Goal: Task Accomplishment & Management: Use online tool/utility

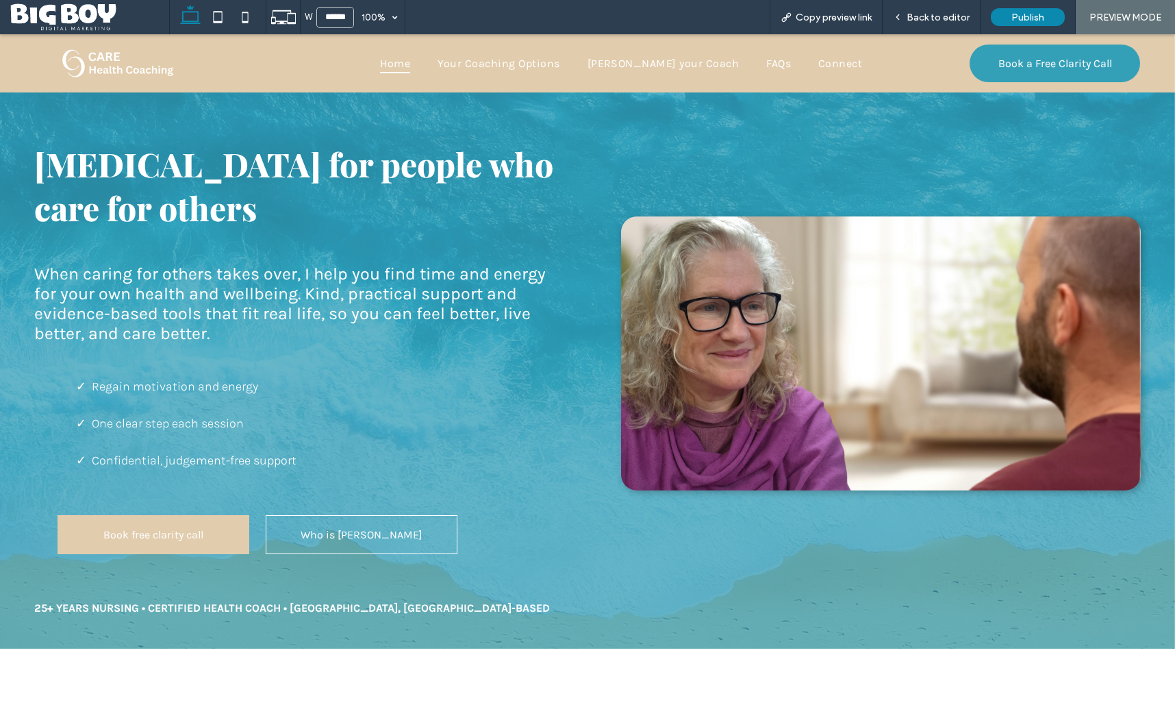
scroll to position [852, 0]
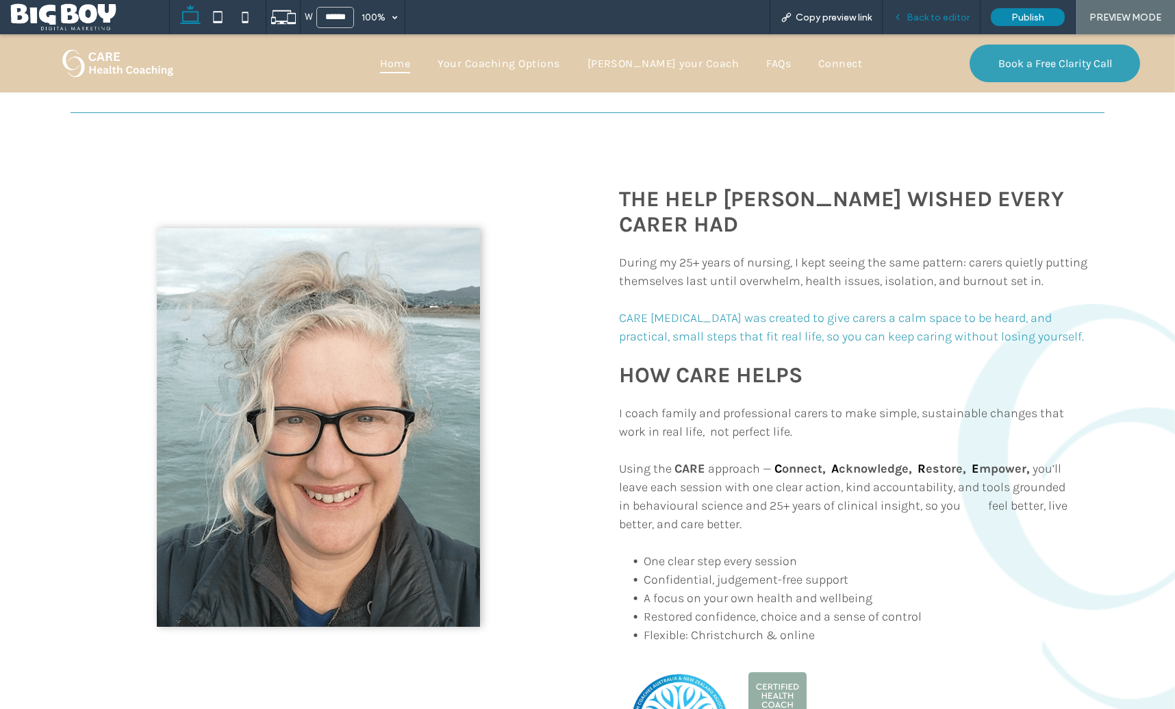
click at [933, 17] on span "Back to editor" at bounding box center [938, 18] width 63 height 12
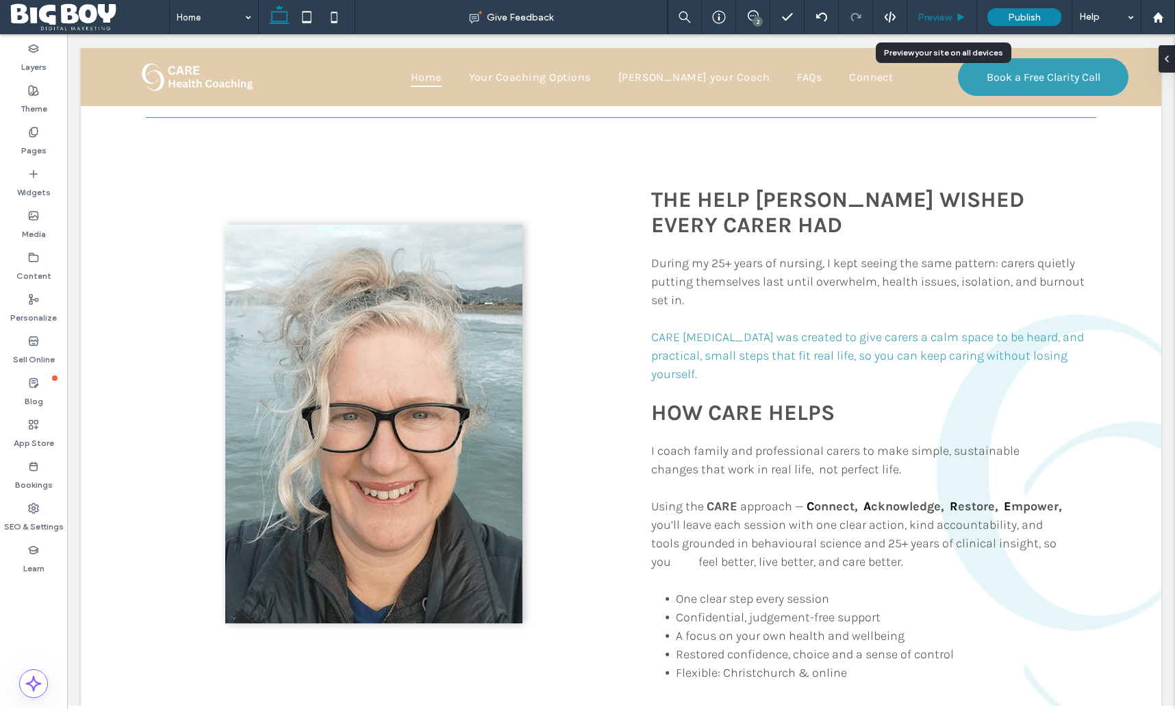
scroll to position [856, 0]
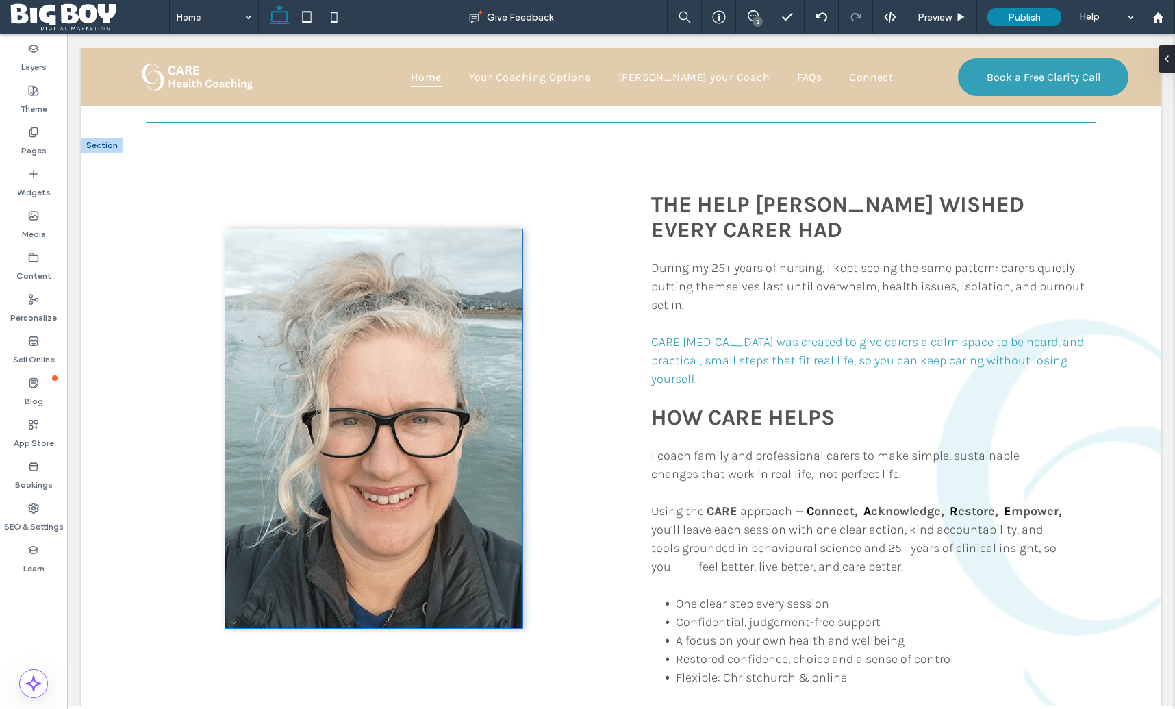
click at [412, 444] on img at bounding box center [373, 428] width 297 height 399
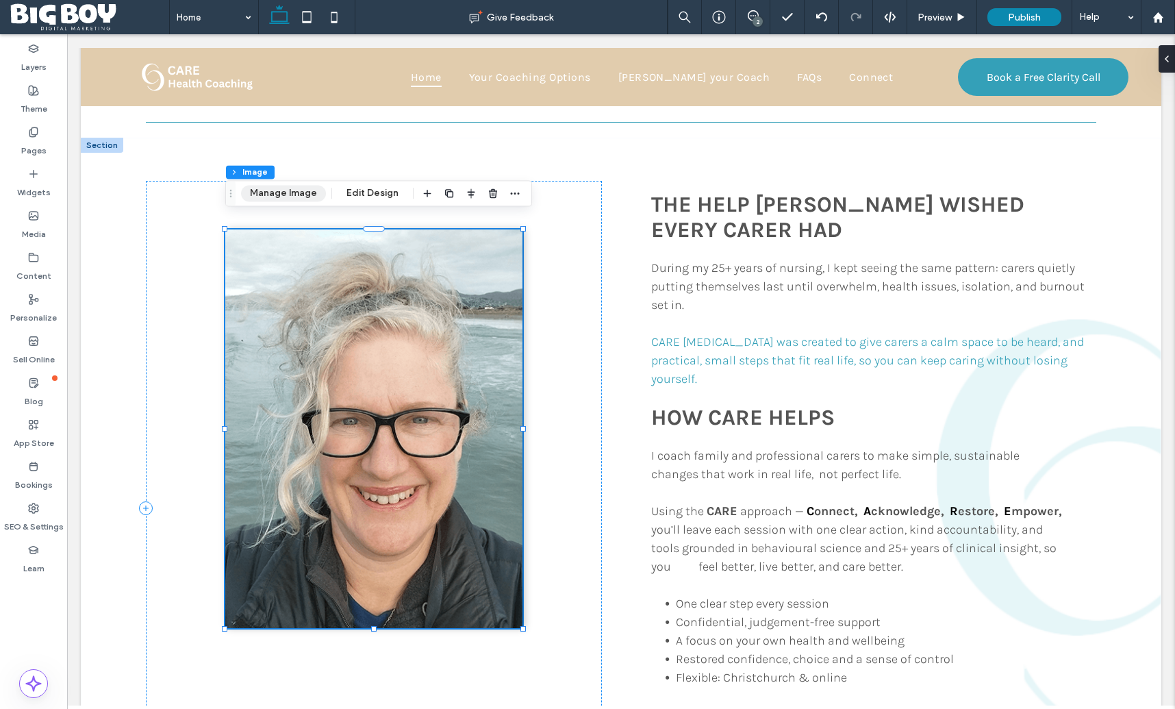
click at [297, 197] on button "Manage Image" at bounding box center [283, 193] width 85 height 16
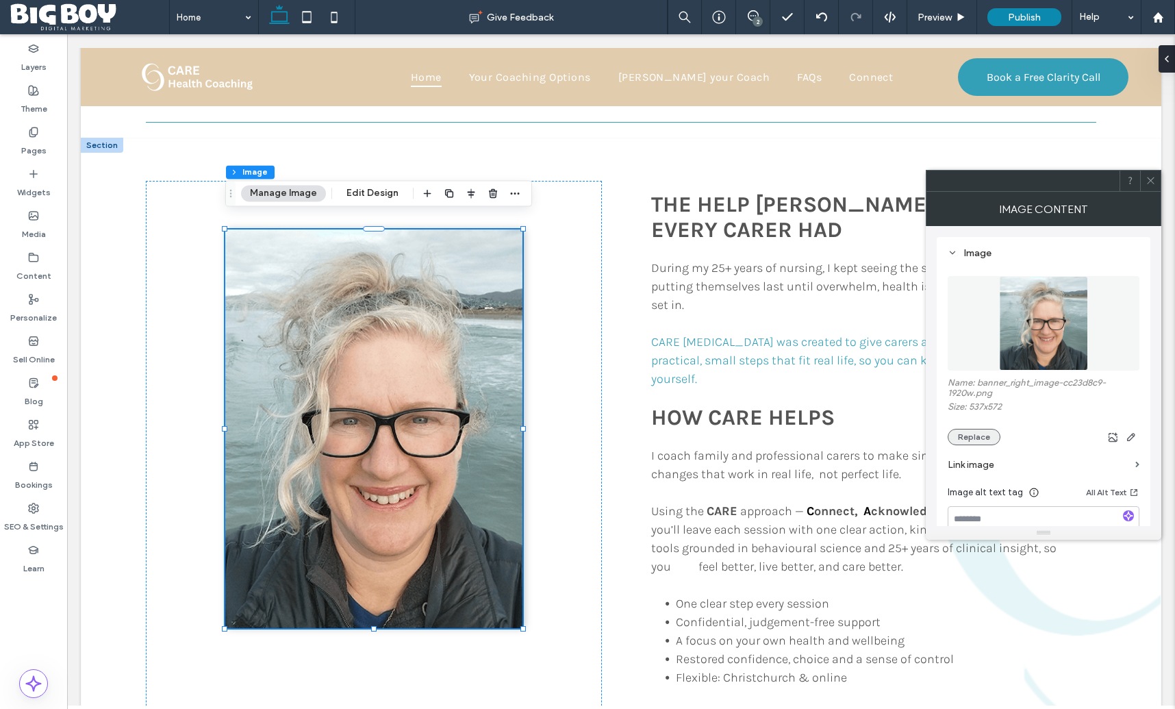
click at [975, 438] on button "Replace" at bounding box center [974, 437] width 53 height 16
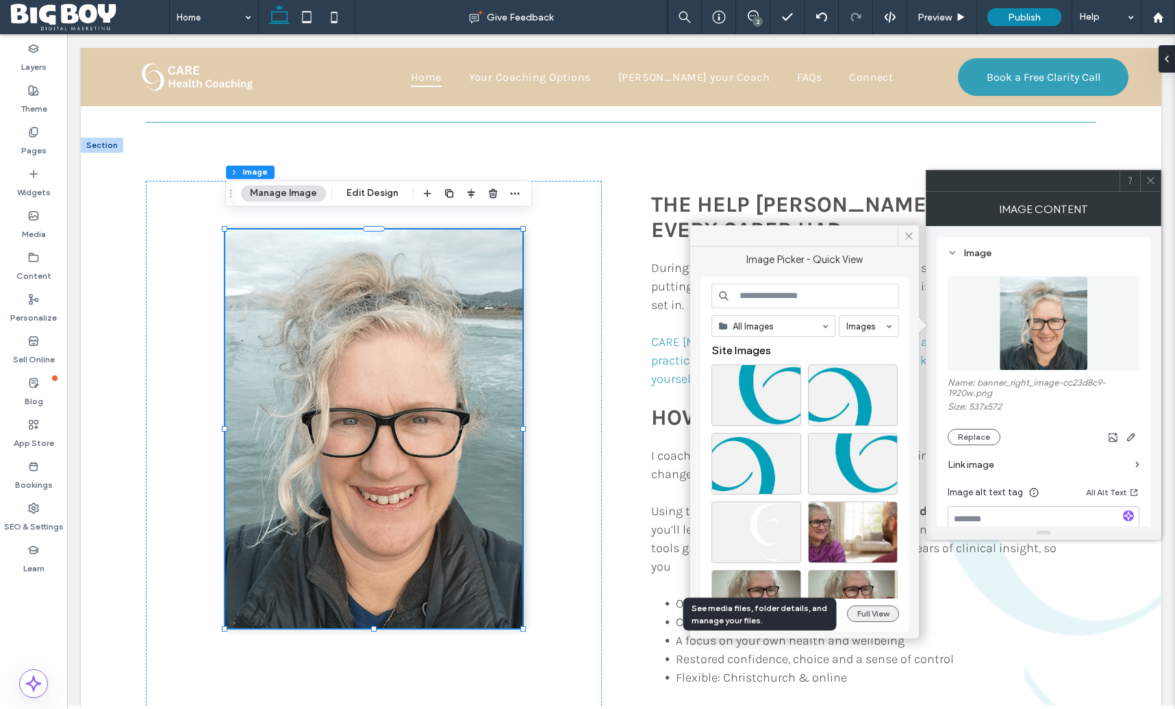
click at [884, 614] on button "Full View" at bounding box center [873, 613] width 52 height 16
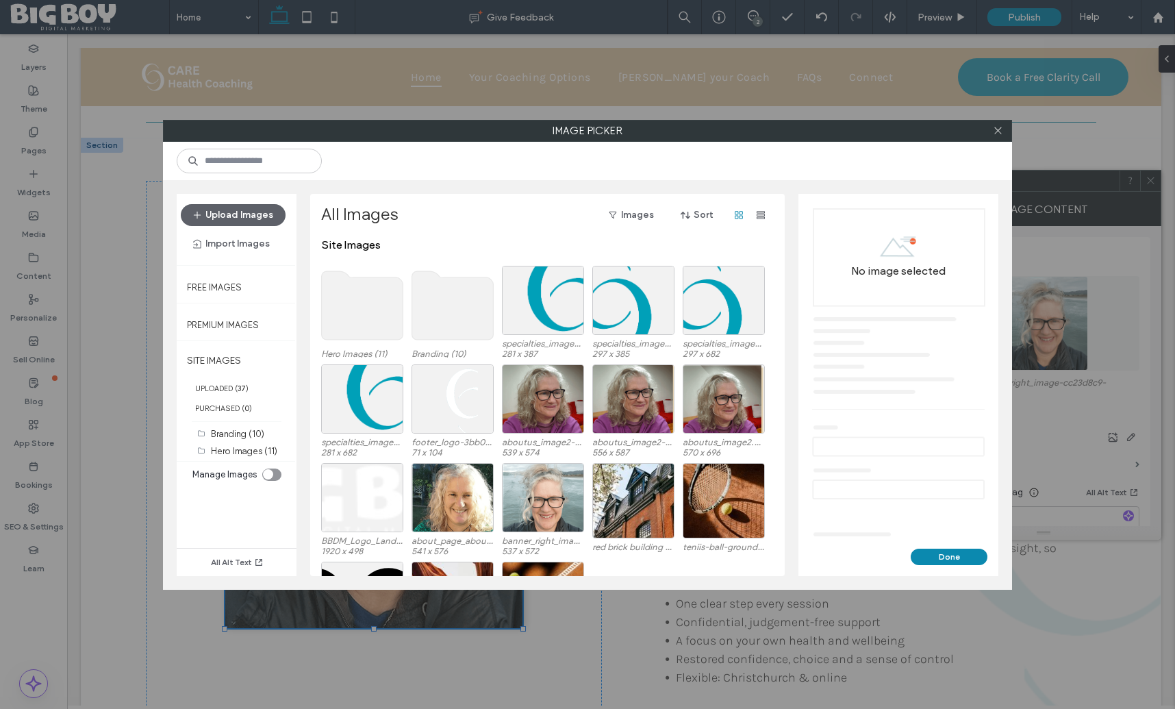
click at [368, 312] on use at bounding box center [362, 305] width 81 height 68
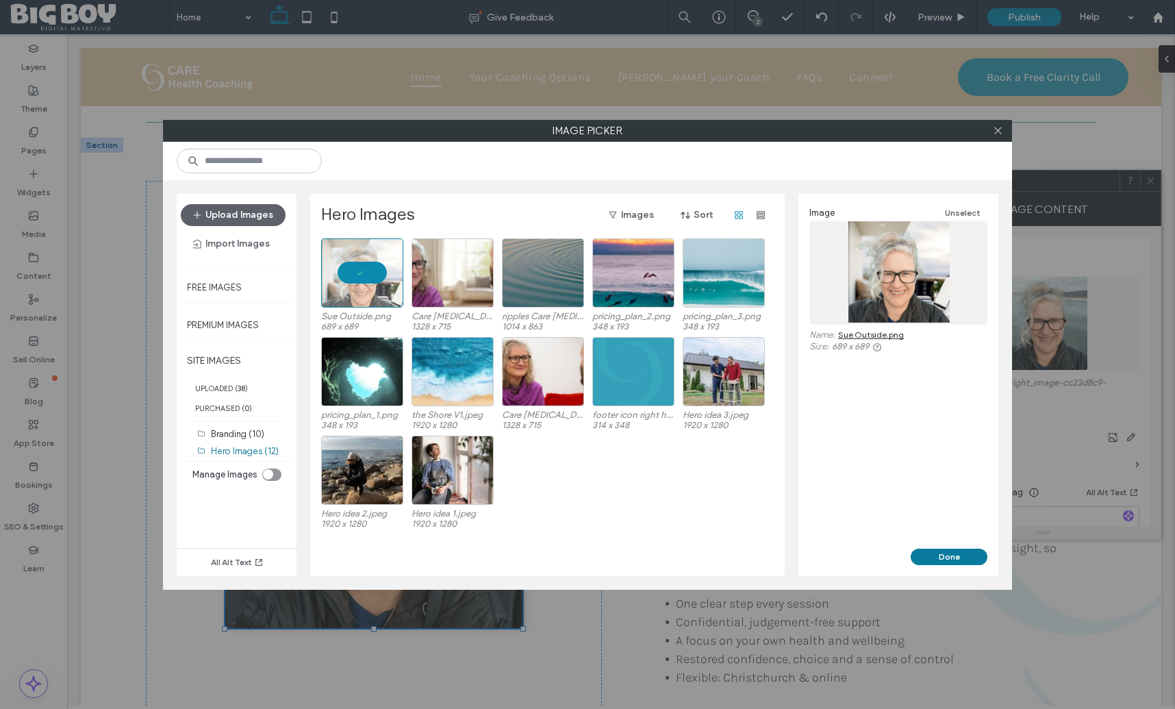
click at [948, 559] on button "Done" at bounding box center [949, 557] width 77 height 16
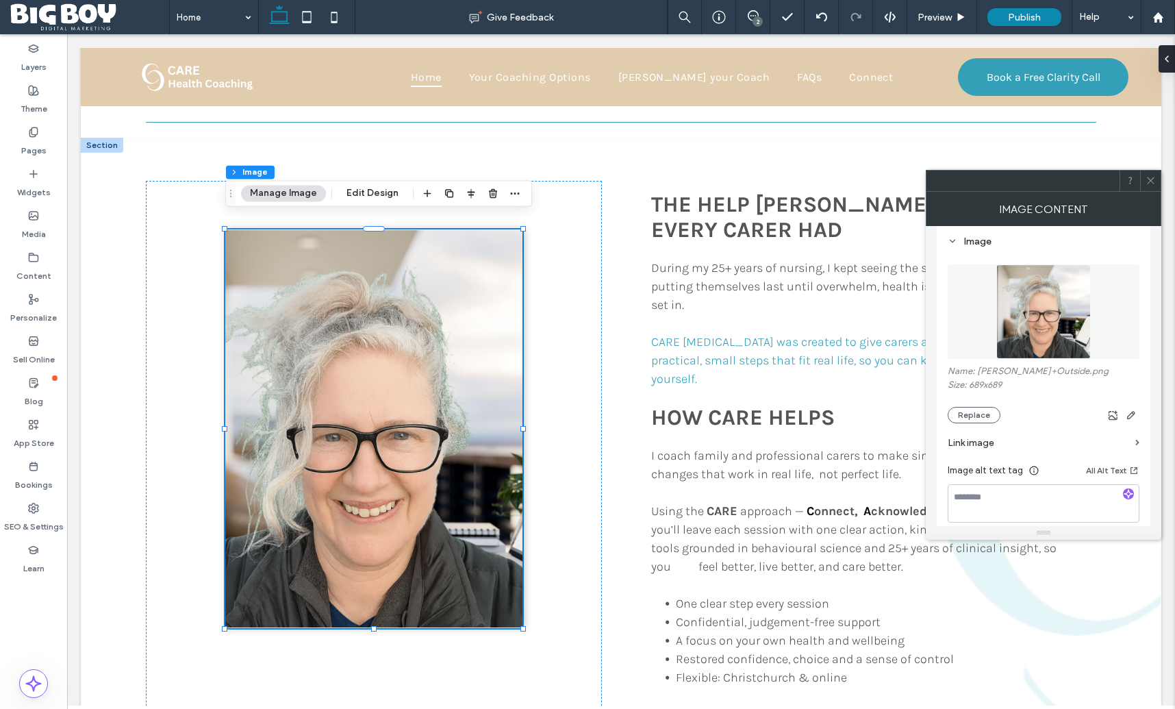
scroll to position [0, 0]
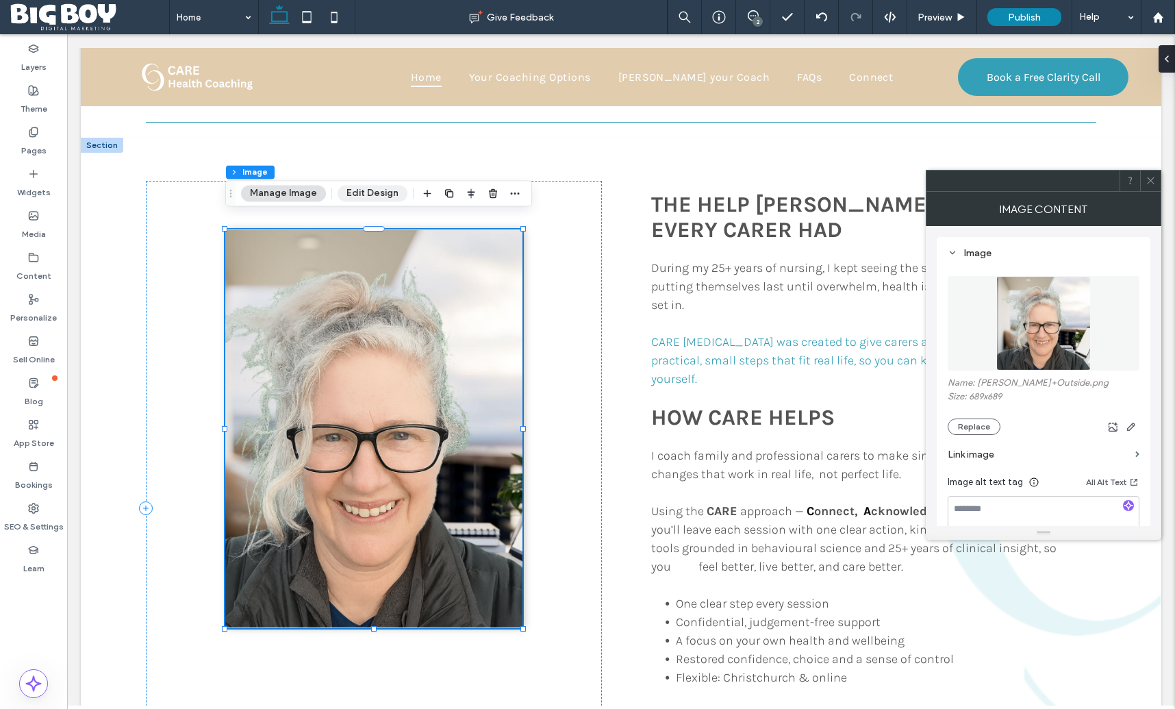
click at [379, 197] on button "Edit Design" at bounding box center [373, 193] width 70 height 16
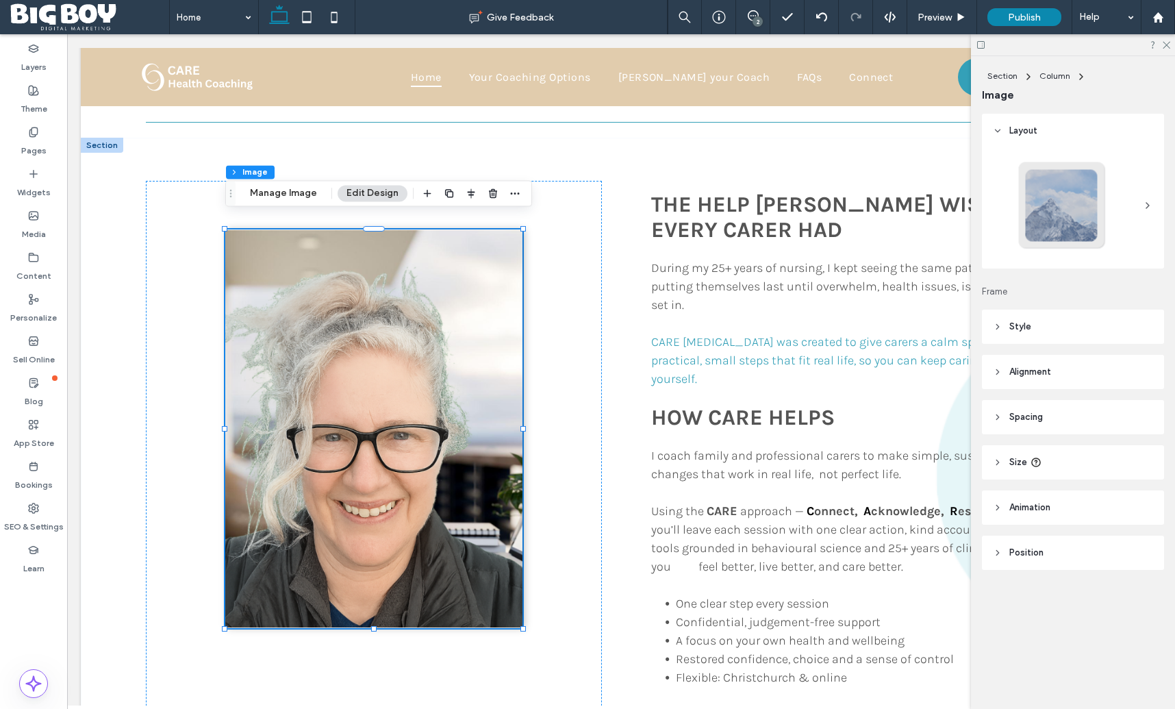
click at [1042, 325] on header "Style" at bounding box center [1073, 327] width 182 height 34
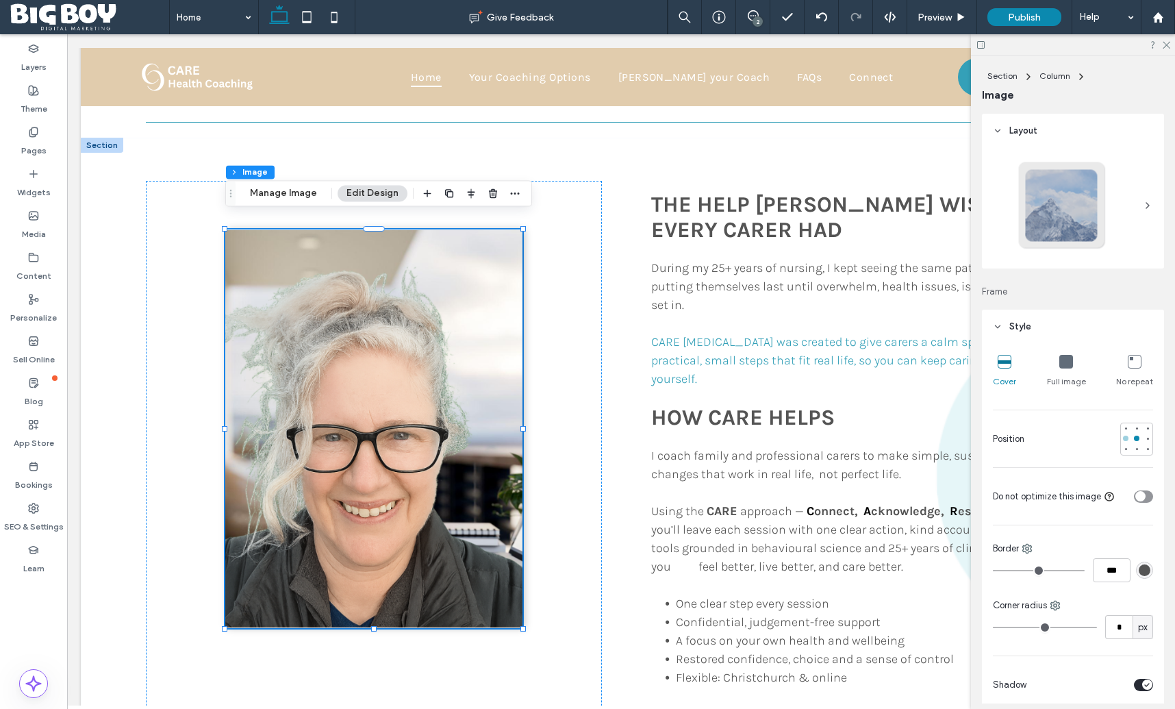
click at [1127, 440] on div at bounding box center [1125, 438] width 5 height 5
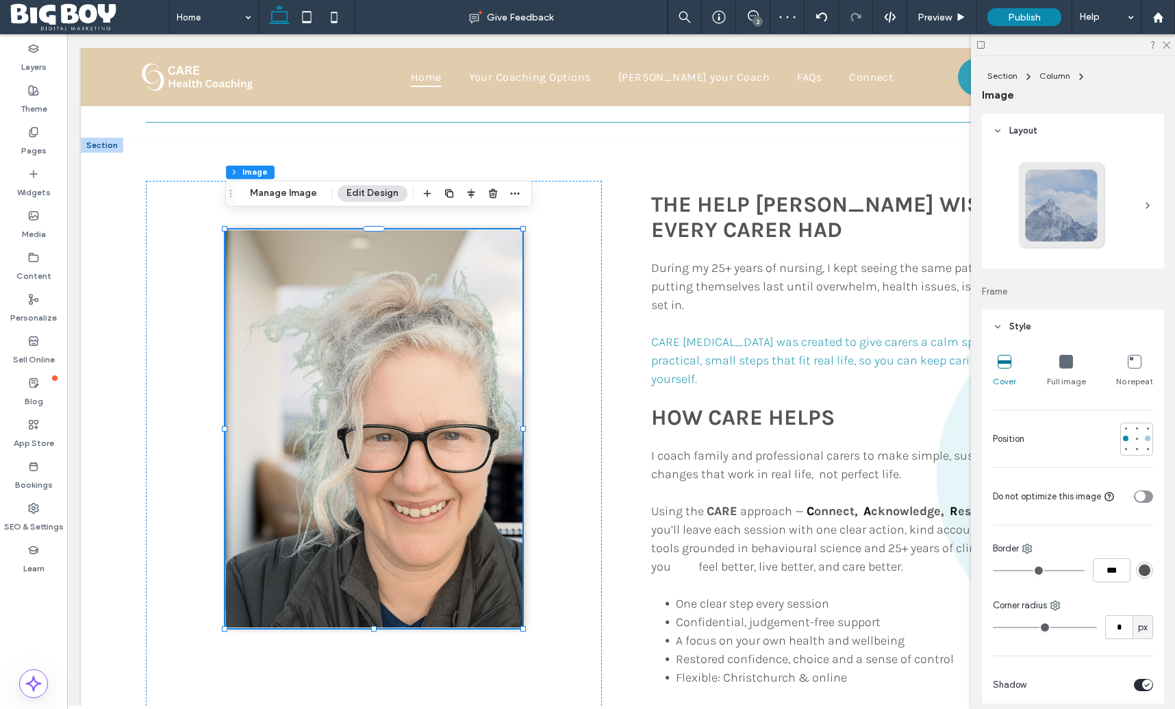
click at [1150, 440] on div at bounding box center [1148, 439] width 10 height 10
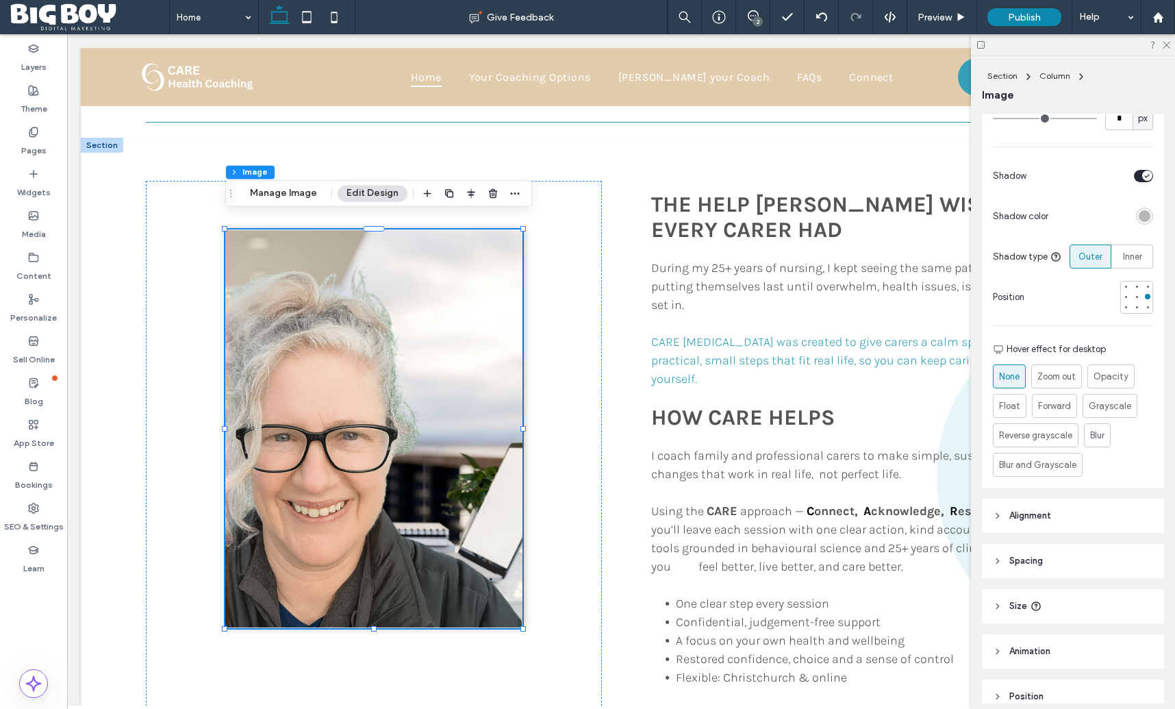
scroll to position [574, 0]
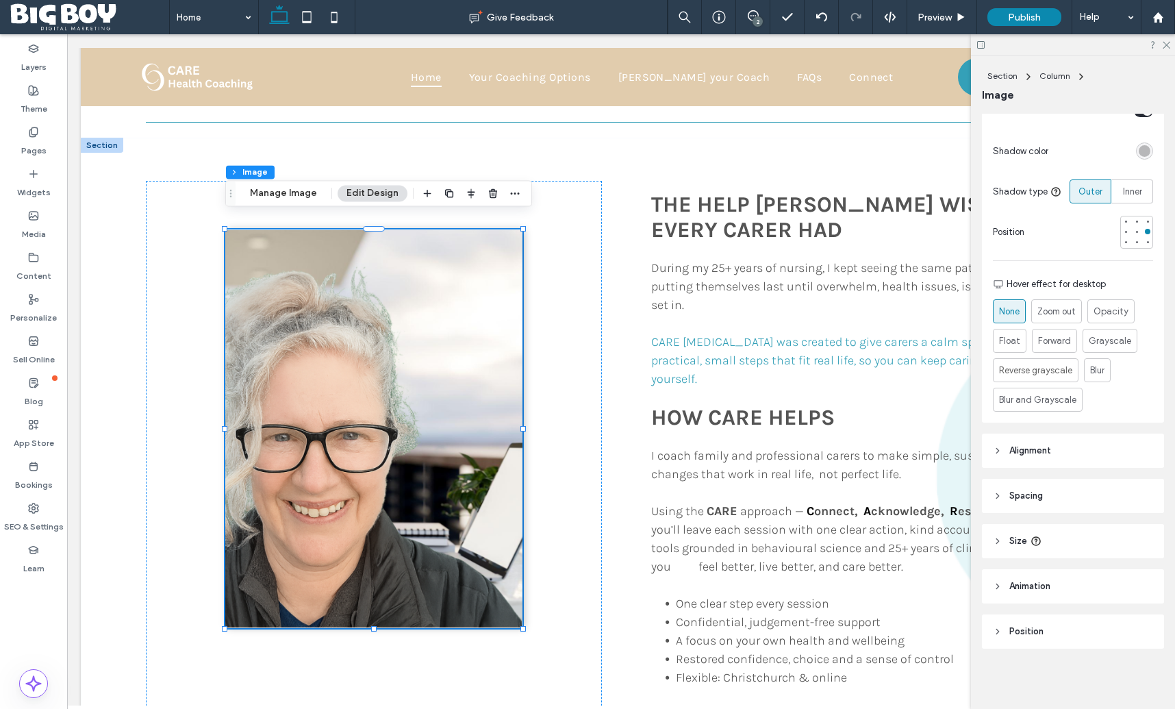
click at [1027, 453] on span "Alignment" at bounding box center [1030, 451] width 42 height 14
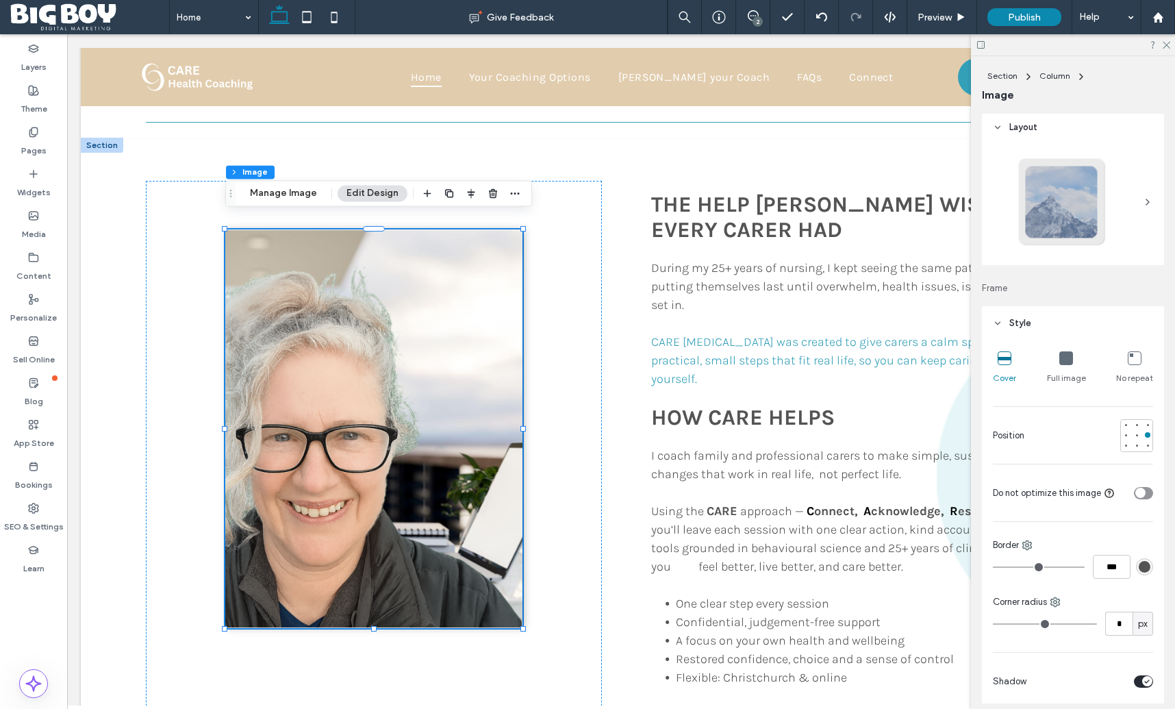
scroll to position [0, 0]
click at [1168, 46] on use at bounding box center [1167, 46] width 8 height 8
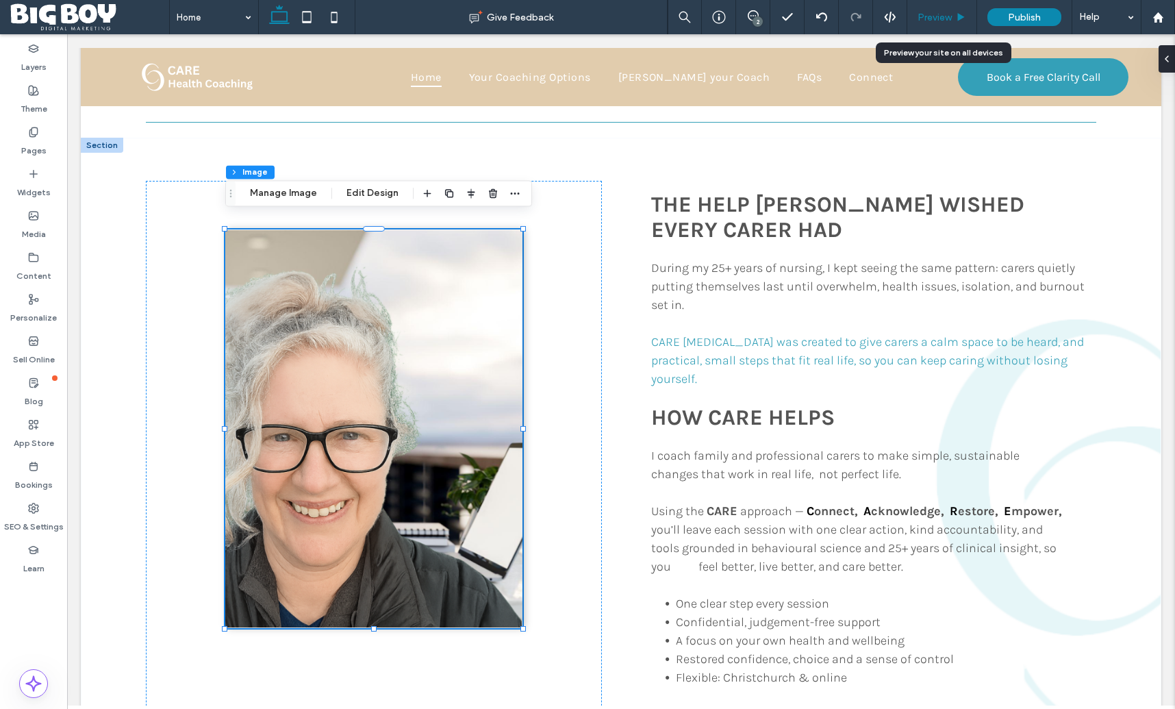
click at [935, 18] on span "Preview" at bounding box center [935, 18] width 34 height 12
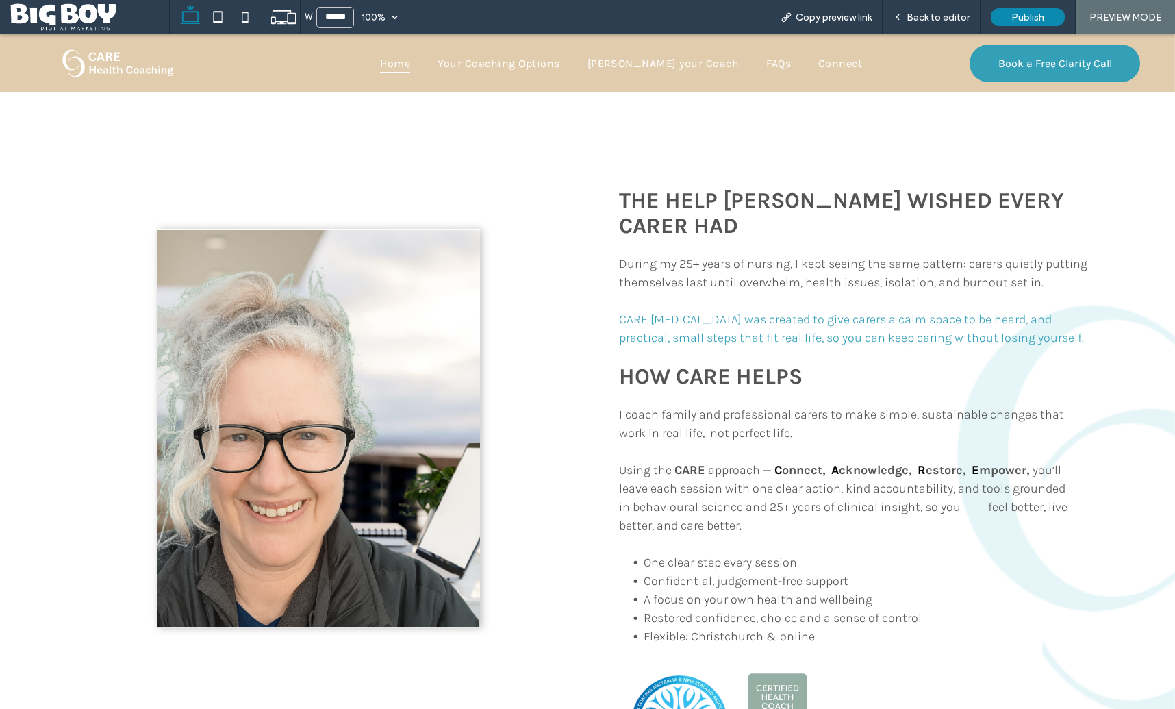
scroll to position [852, 0]
click at [954, 15] on span "Back to editor" at bounding box center [938, 18] width 63 height 12
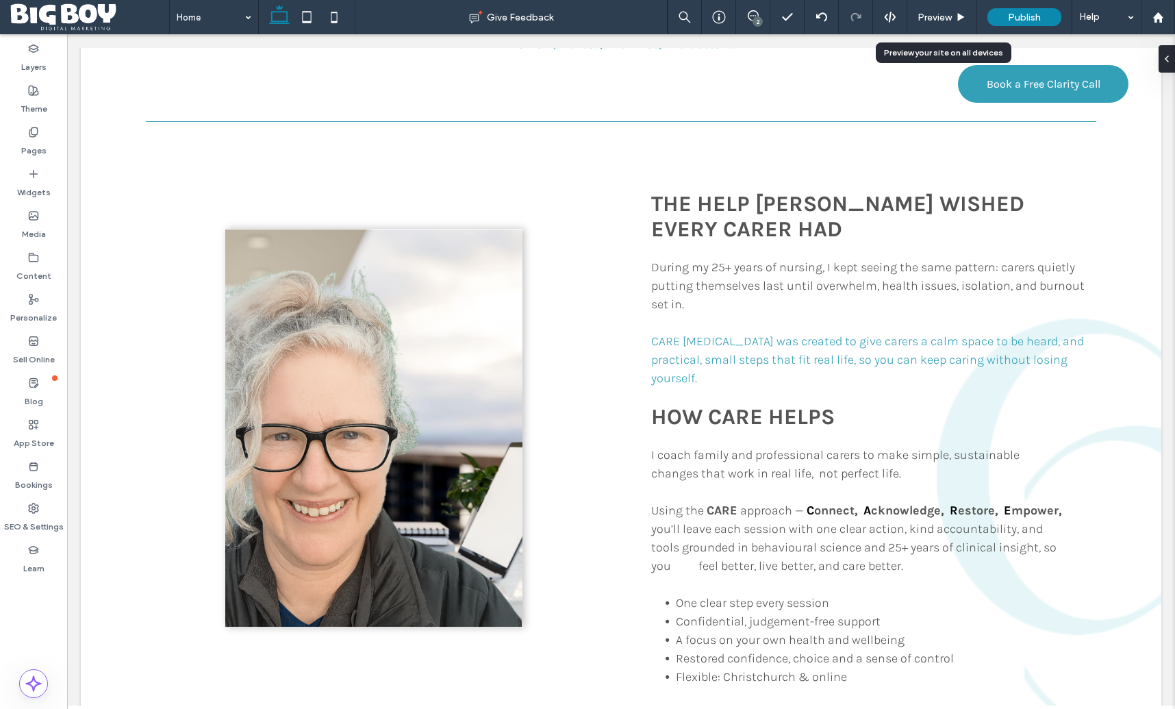
scroll to position [856, 0]
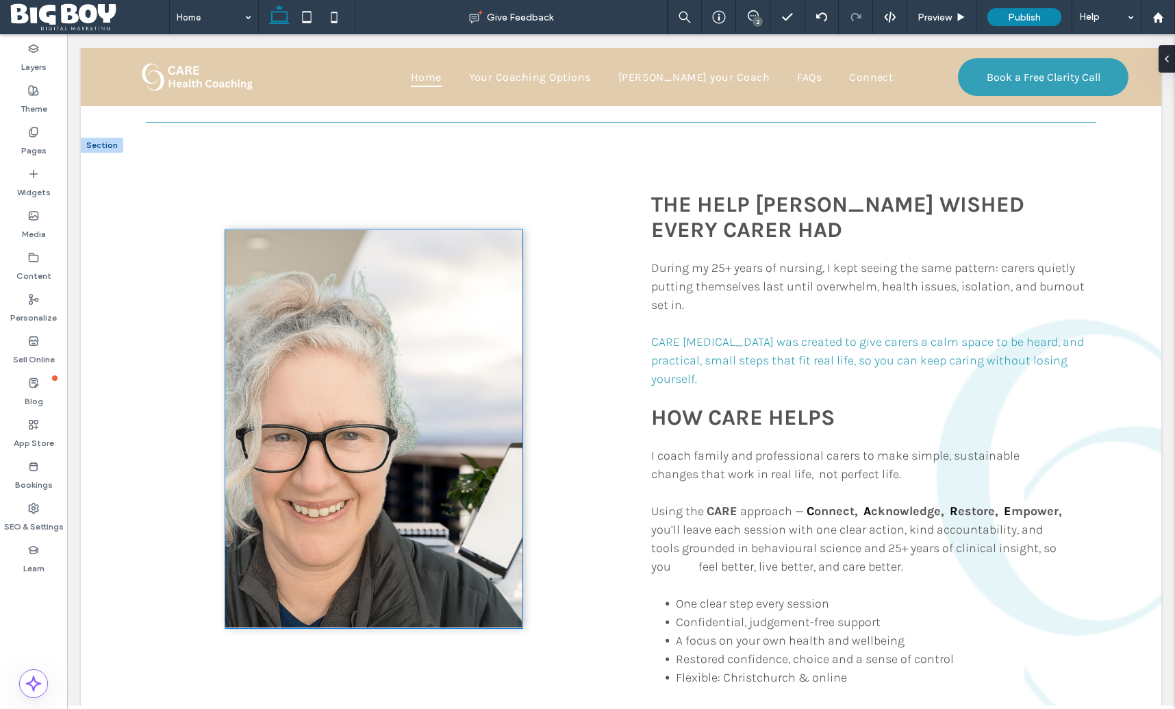
click at [492, 510] on img at bounding box center [373, 428] width 297 height 399
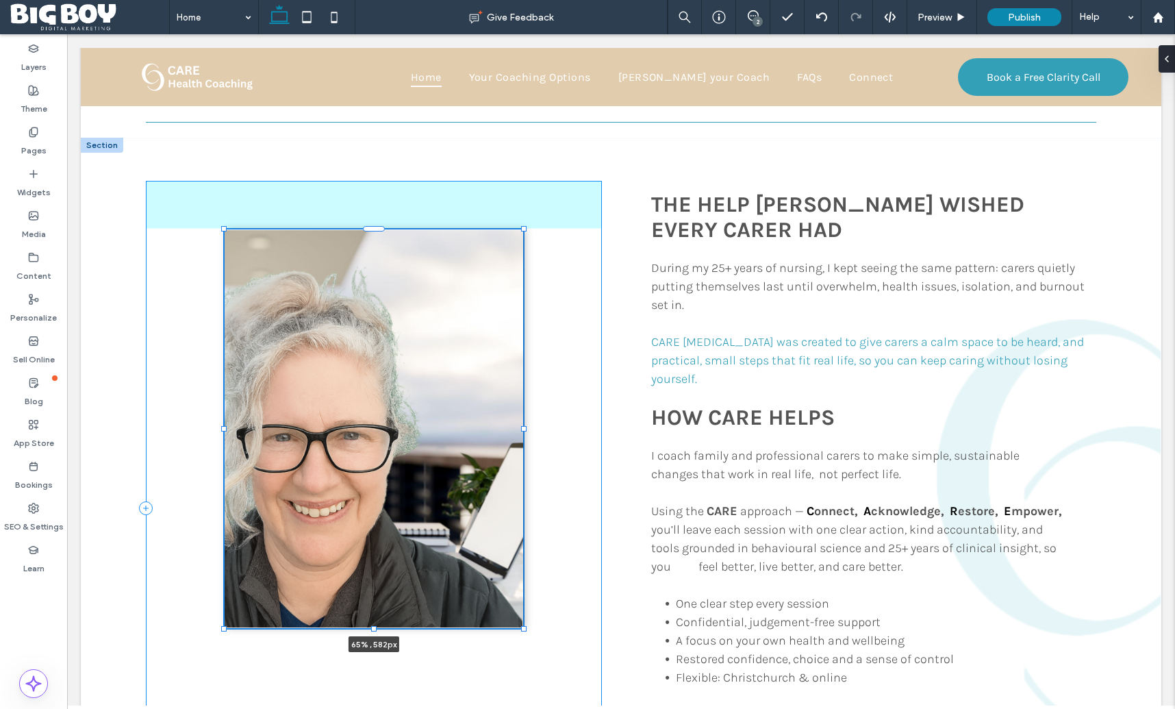
click at [525, 418] on div "65% , 582px The help [PERSON_NAME] wished every carer had During my 25+ years o…" at bounding box center [621, 530] width 1081 height 784
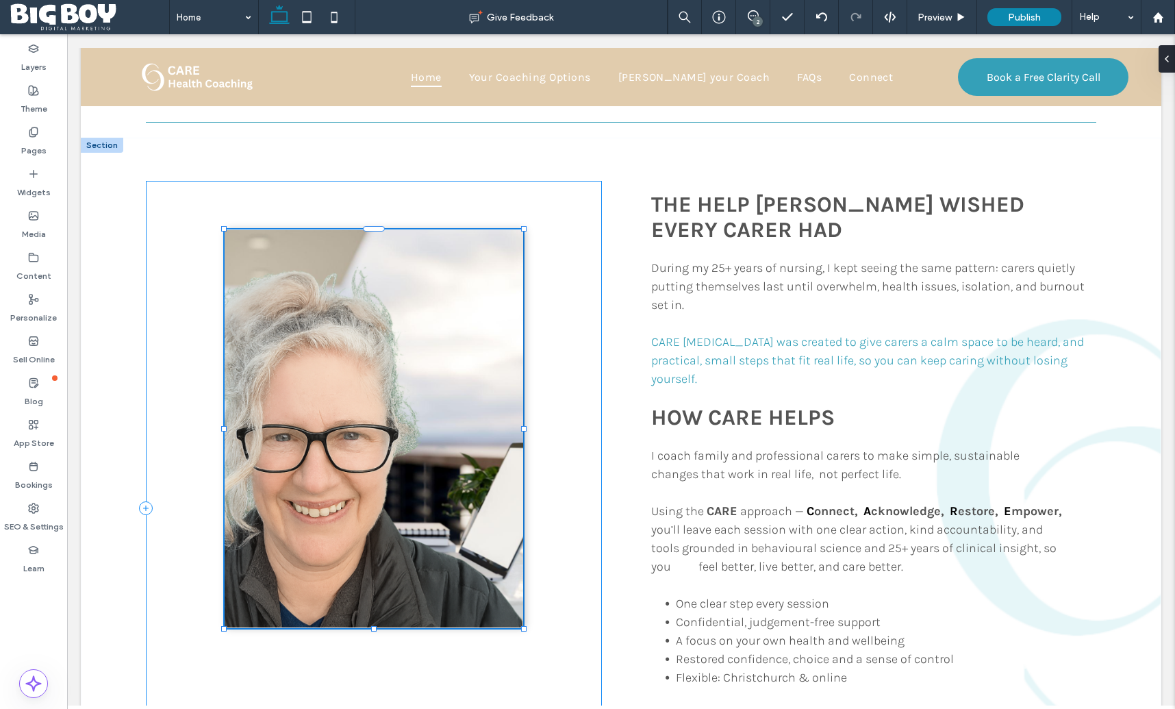
type input "****"
click at [581, 434] on div "65% , 582px" at bounding box center [374, 508] width 457 height 655
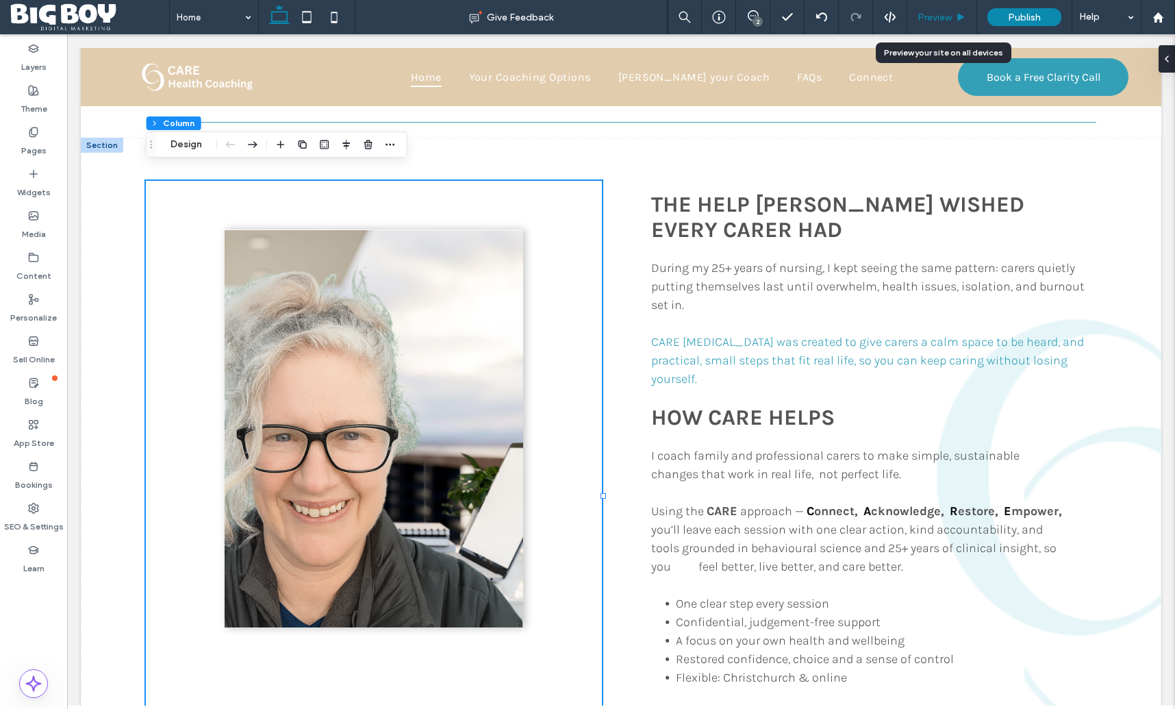
drag, startPoint x: 944, startPoint y: 22, endPoint x: 880, endPoint y: 2, distance: 66.7
click at [944, 22] on span "Preview" at bounding box center [935, 18] width 34 height 12
